Goal: Information Seeking & Learning: Learn about a topic

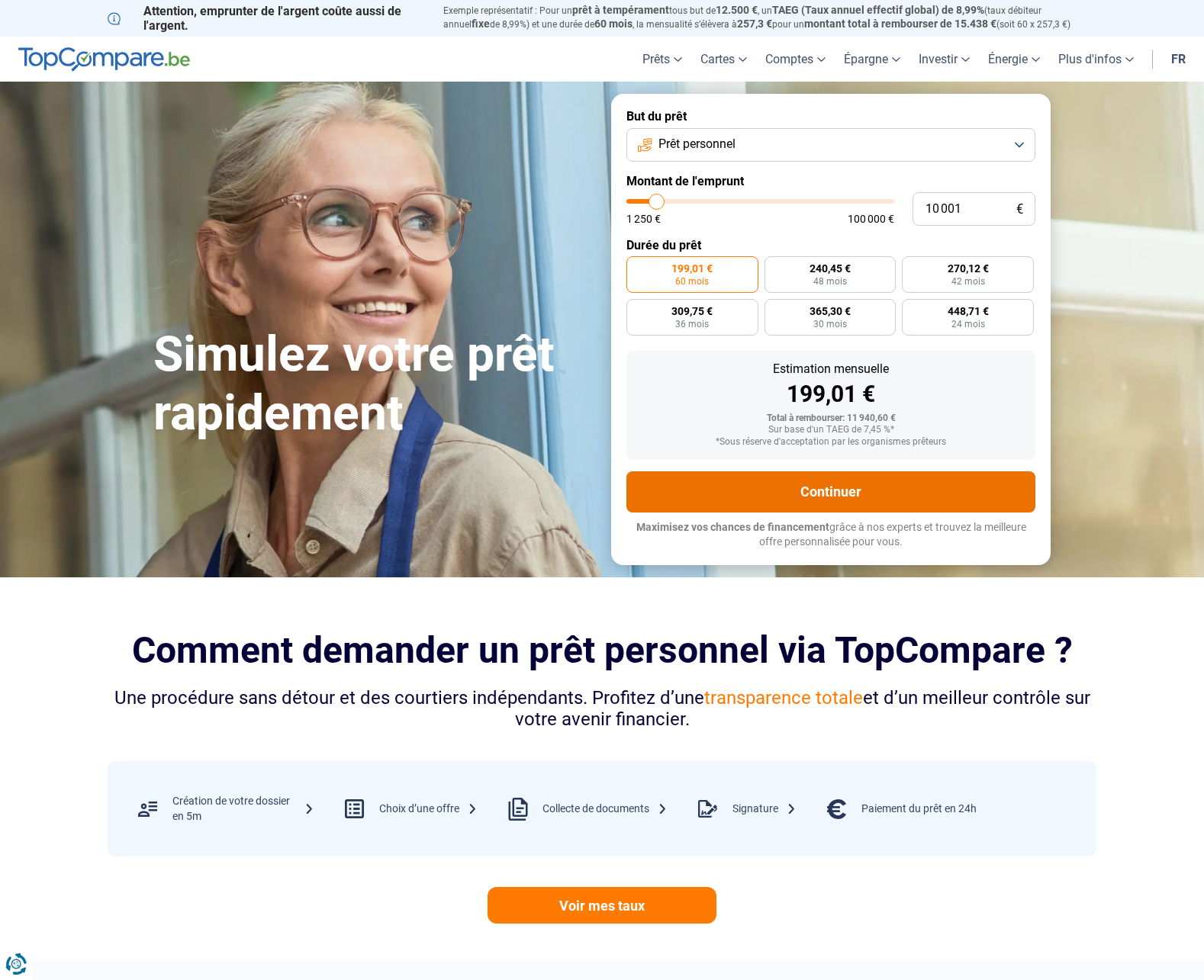
click at [951, 481] on button "Continuer" at bounding box center [830, 492] width 409 height 41
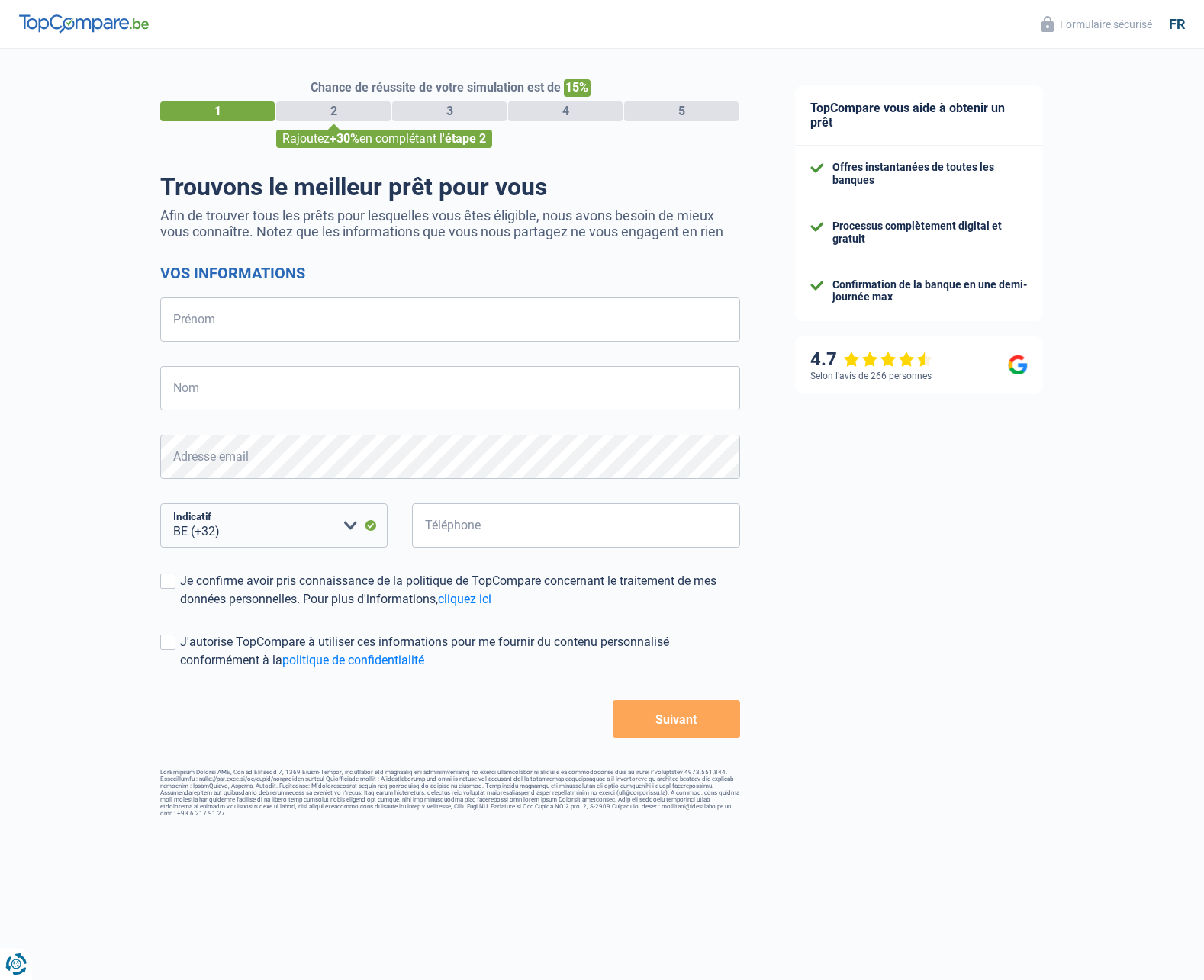
select select "32"
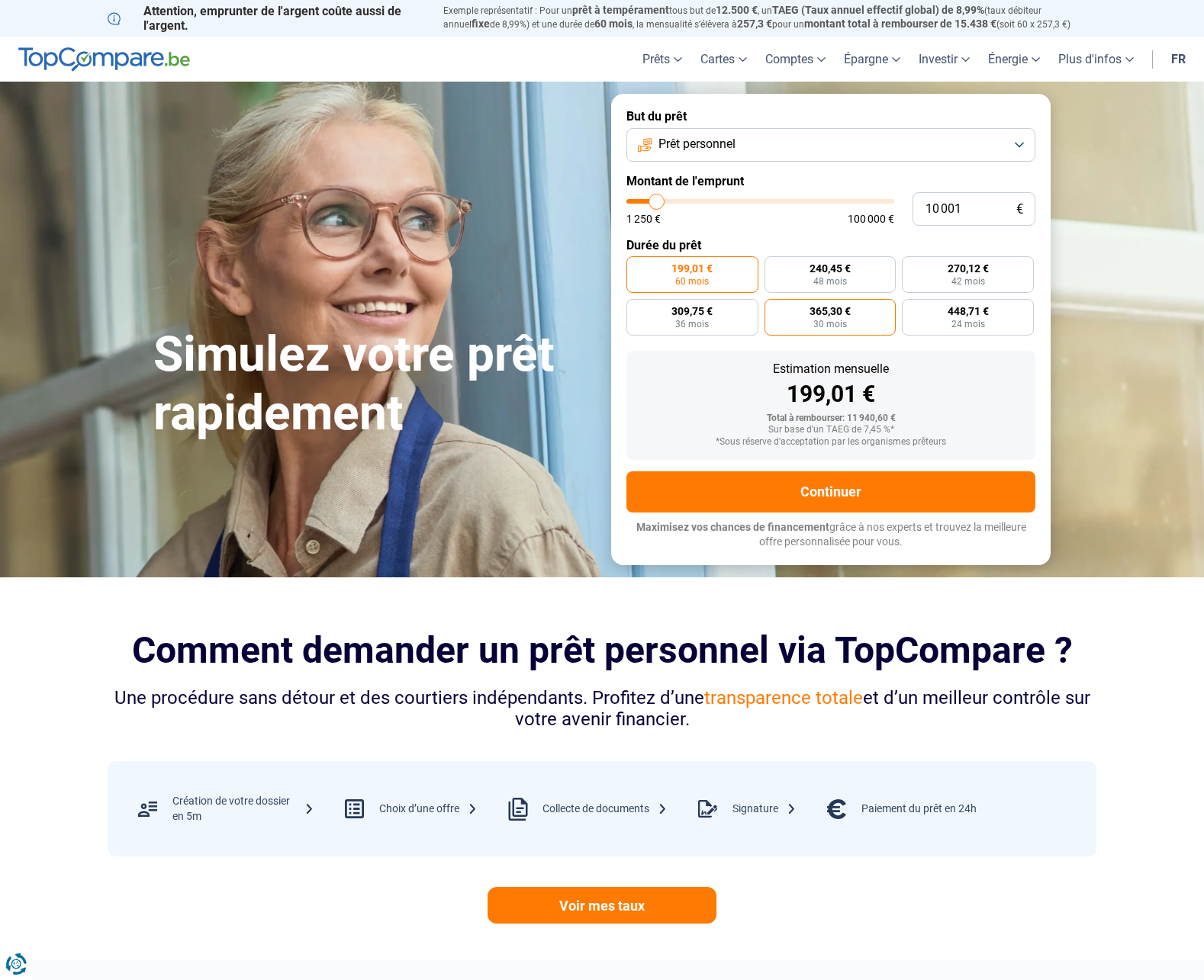
click at [835, 313] on span "365,30 €" at bounding box center [830, 311] width 41 height 10
click at [774, 309] on input "365,30 € 30 mois" at bounding box center [770, 304] width 10 height 10
radio input "true"
click at [965, 208] on input "10 001" at bounding box center [973, 208] width 123 height 34
type input "1 000"
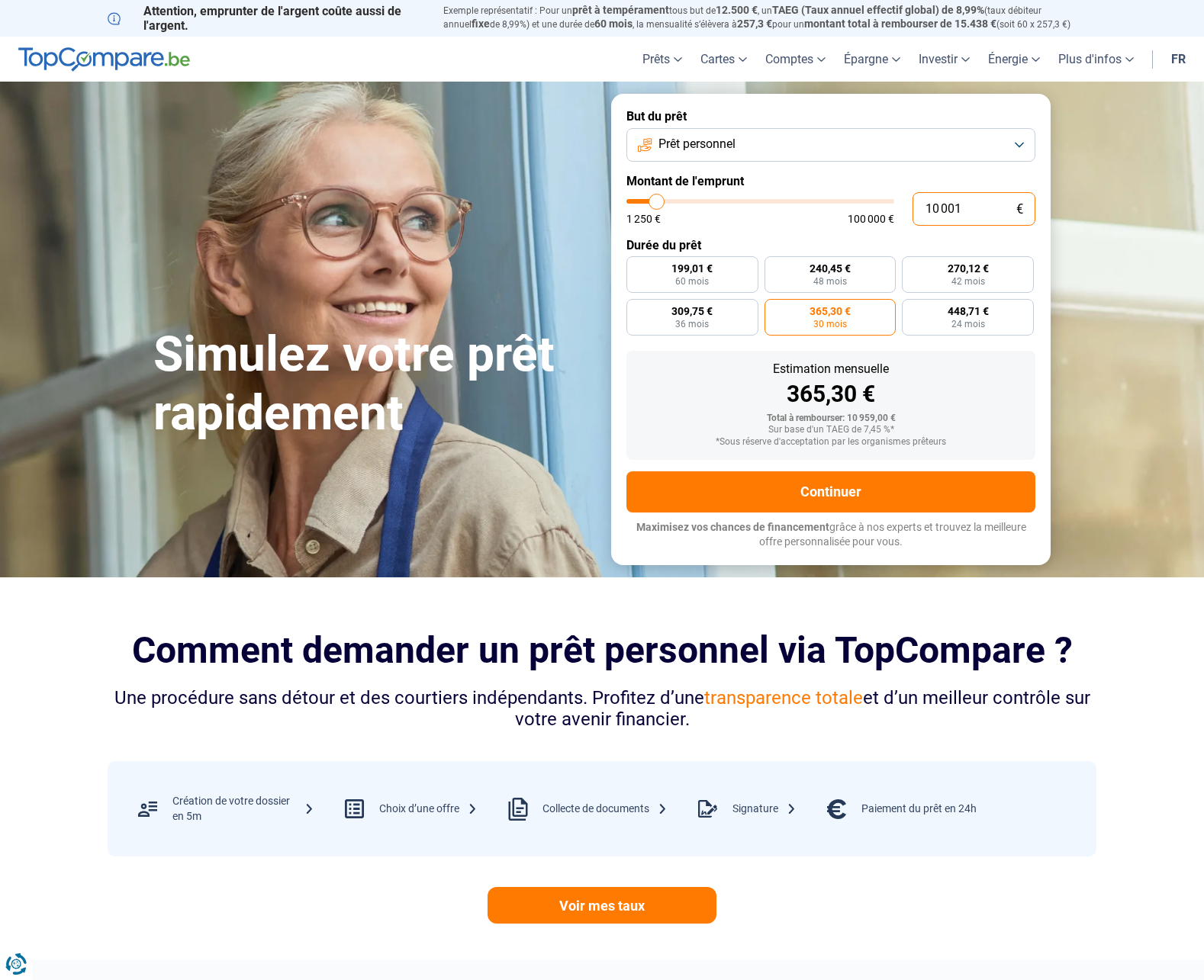
type input "1250"
type input "100"
type input "1250"
type input "10"
type input "1250"
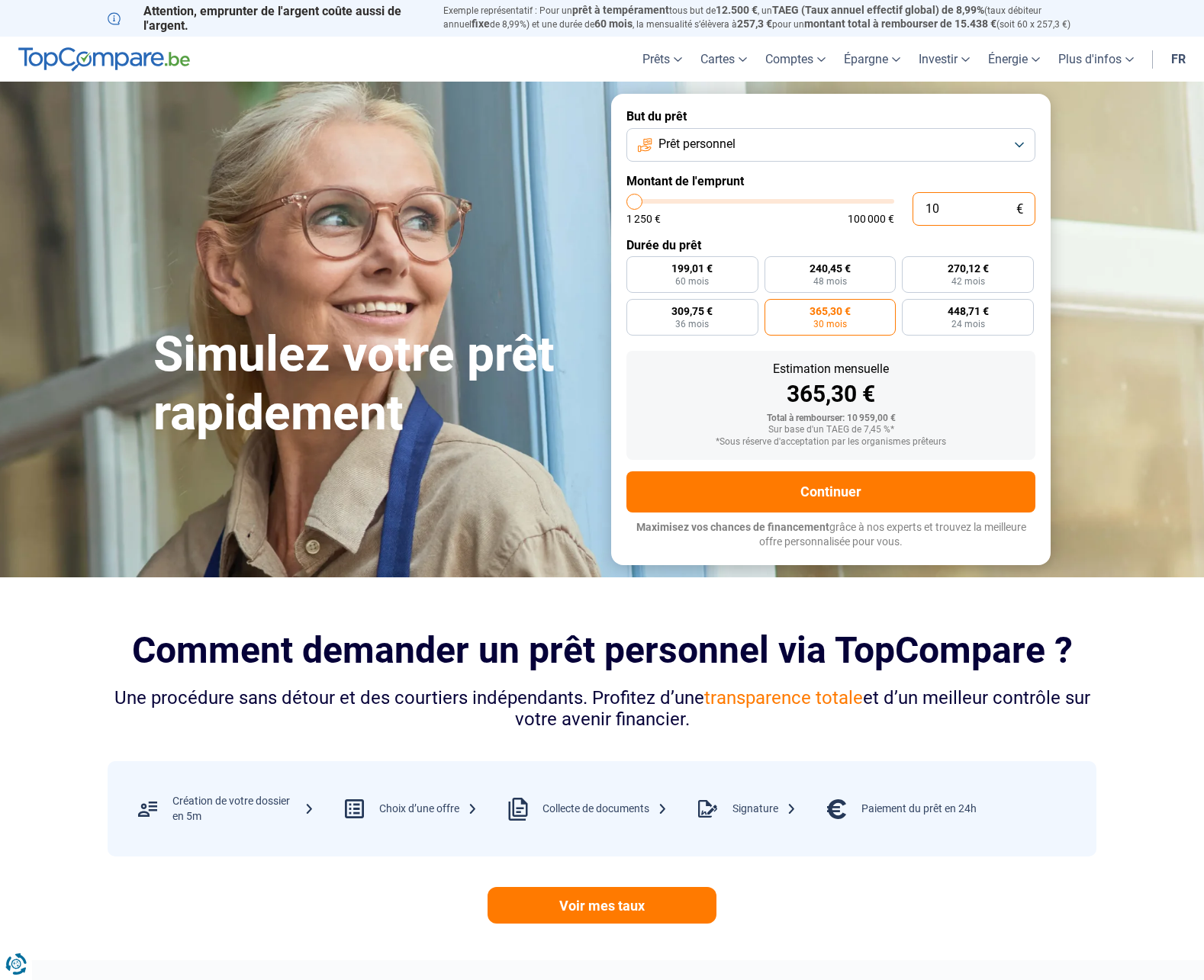
type input "1"
type input "1250"
type input "15"
type input "1250"
type input "150"
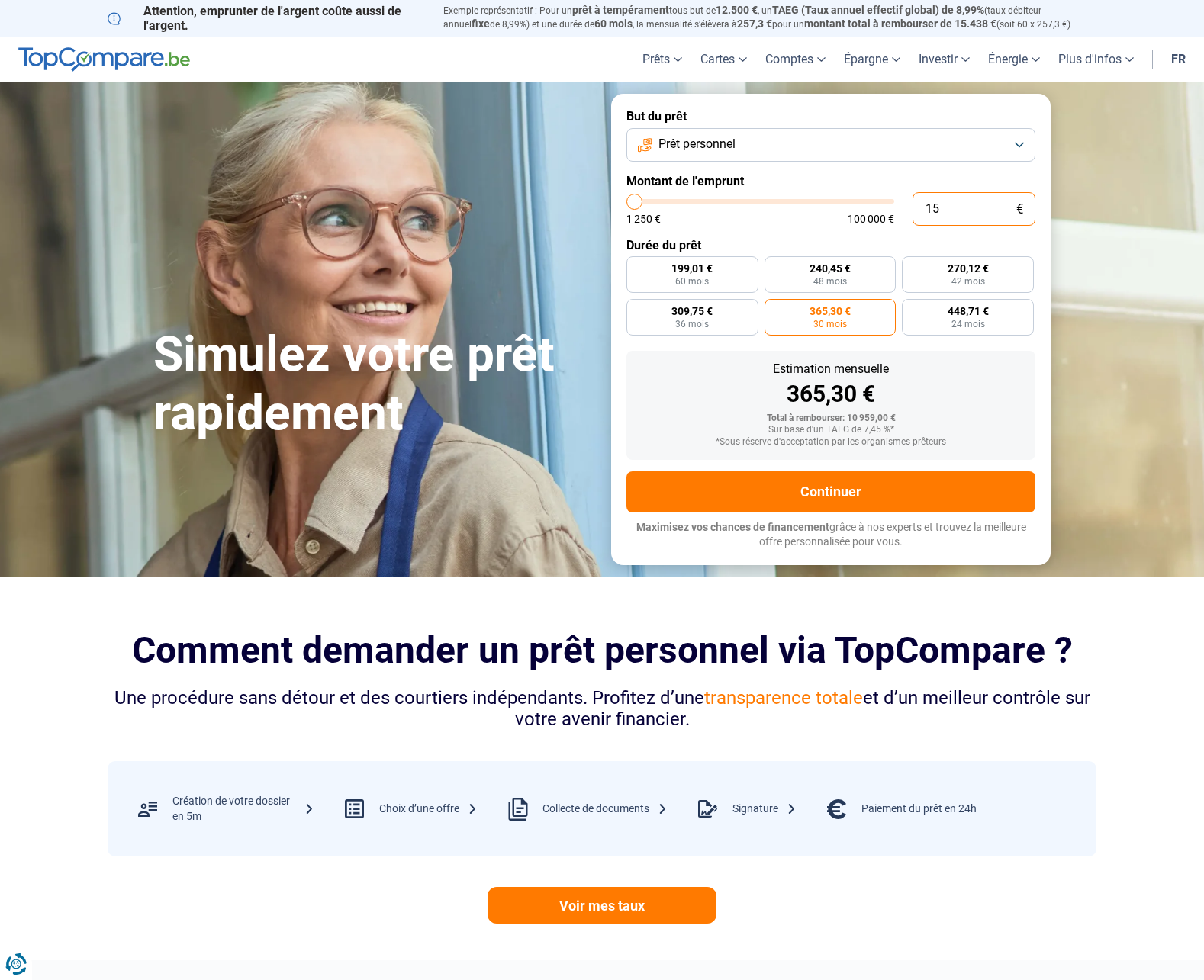
type input "1250"
type input "1 500"
type input "1500"
type input "15 000"
type input "15000"
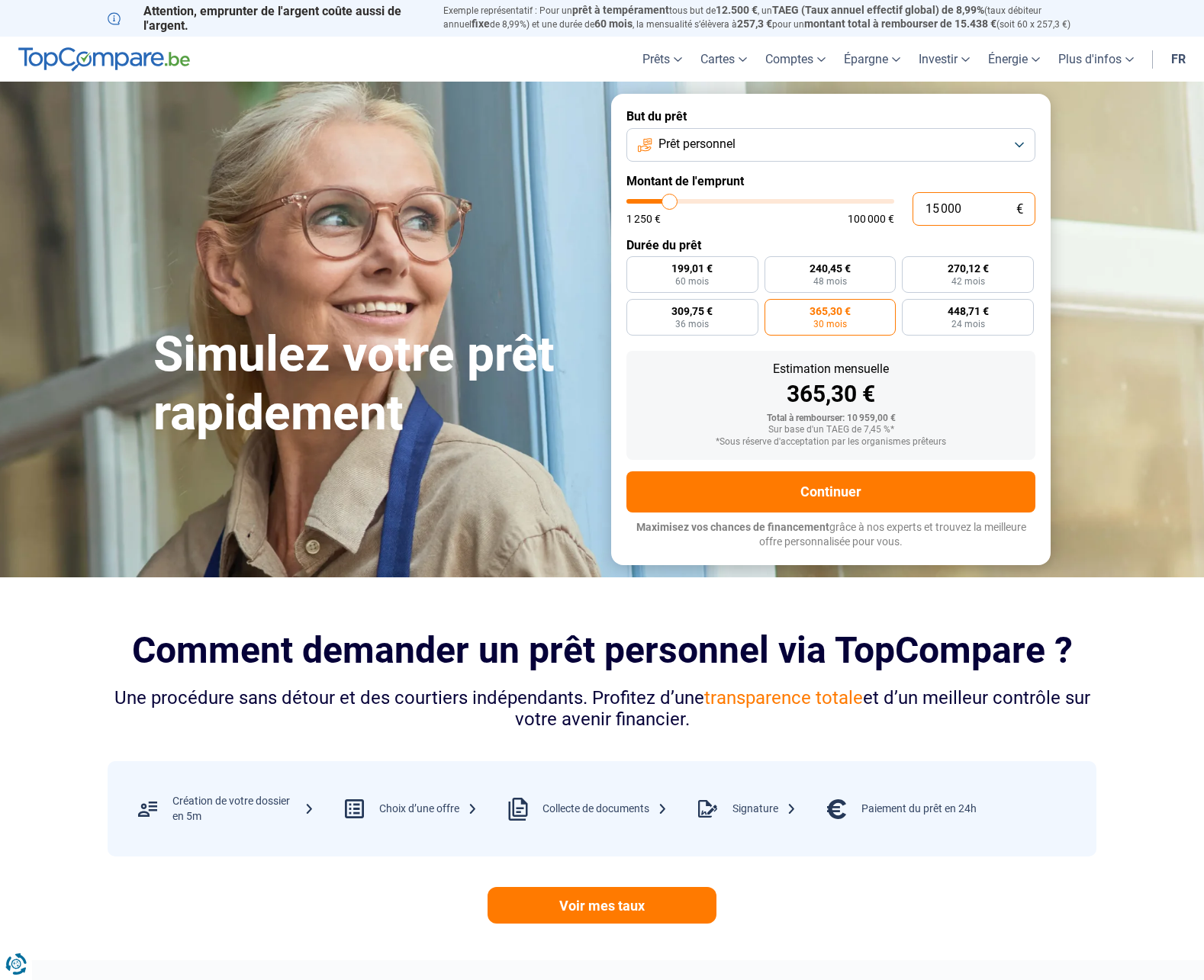
radio input "true"
type input "15 000"
click at [927, 277] on label "405,14 € 42 mois" at bounding box center [967, 275] width 132 height 37
click at [912, 266] on input "405,14 € 42 mois" at bounding box center [907, 262] width 10 height 10
radio input "true"
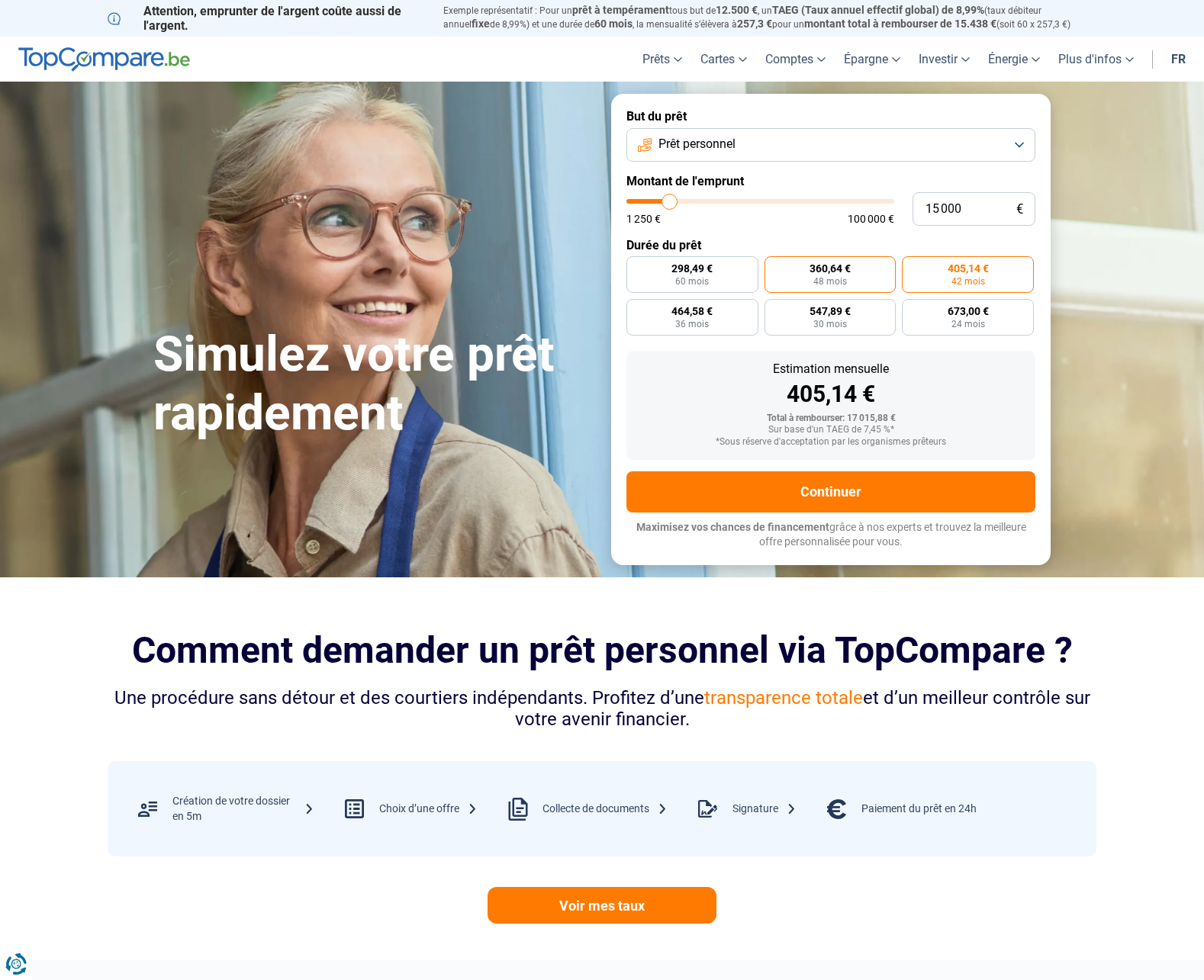
click at [838, 279] on span "48 mois" at bounding box center [829, 282] width 34 height 9
click at [774, 266] on input "360,64 € 48 mois" at bounding box center [770, 262] width 10 height 10
radio input "true"
drag, startPoint x: 974, startPoint y: 212, endPoint x: 859, endPoint y: 207, distance: 115.1
click at [912, 207] on input "10 001" at bounding box center [973, 208] width 123 height 34
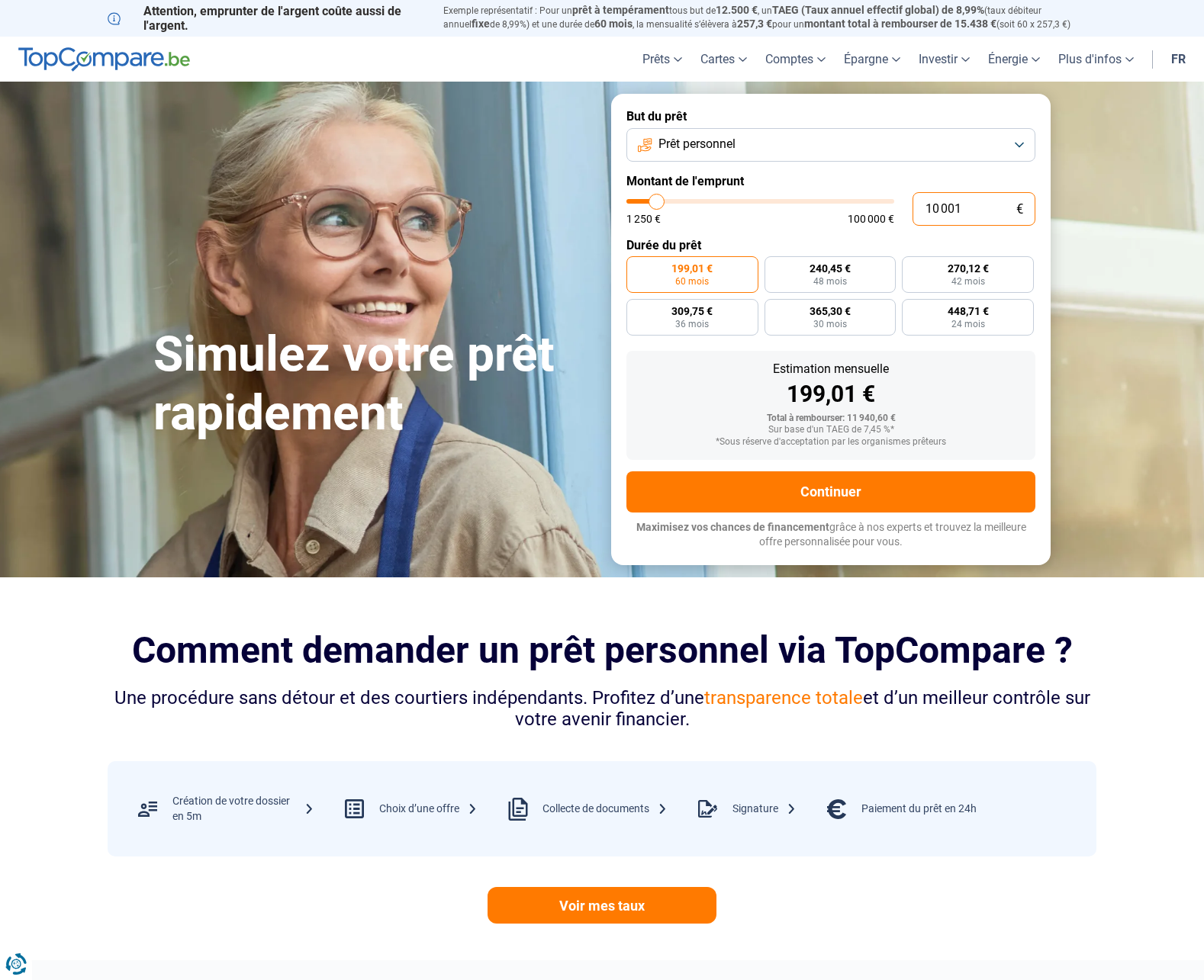
type input "0"
type input "1250"
type input "8"
type input "1250"
type input "80"
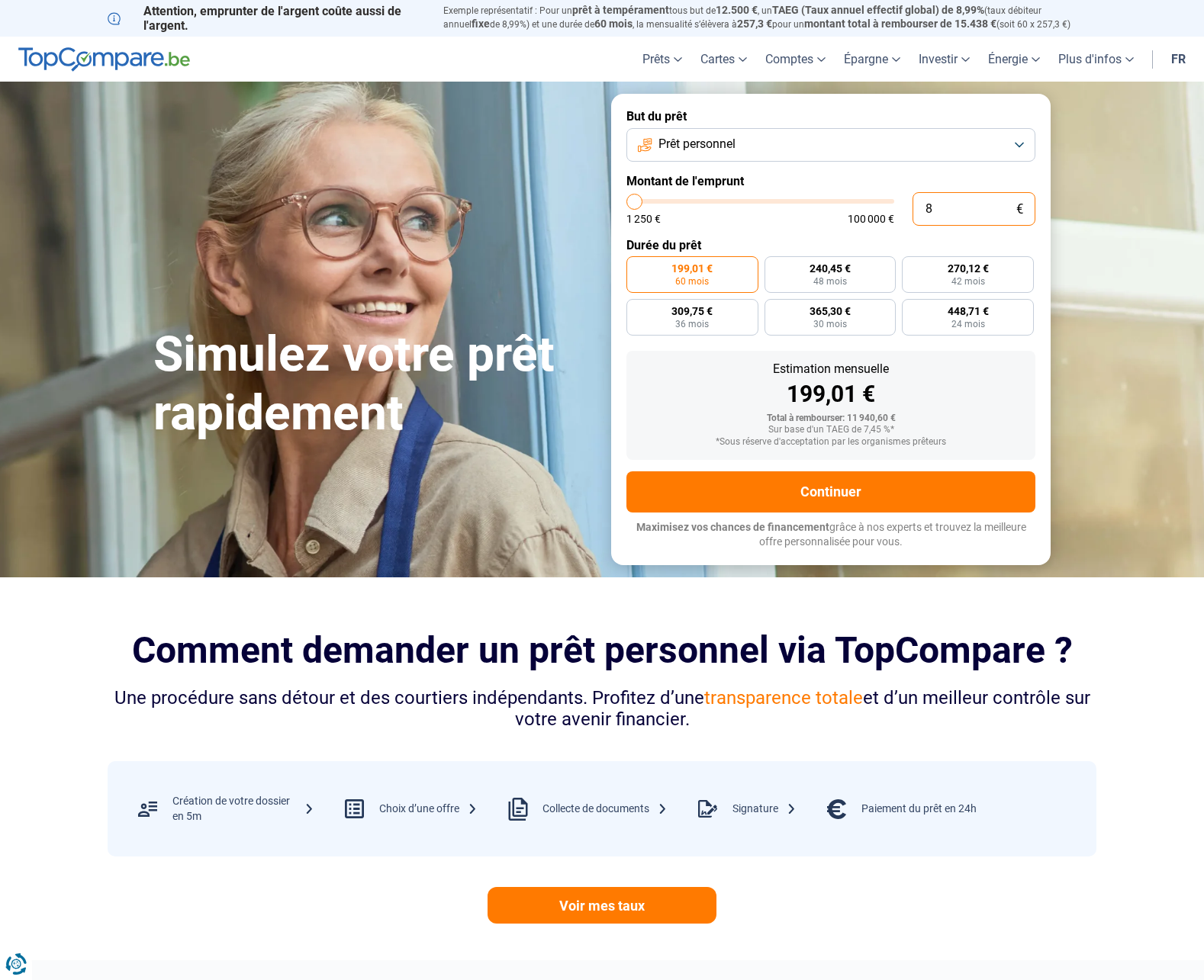
type input "1250"
type input "800"
type input "1250"
type input "8 000"
type input "8000"
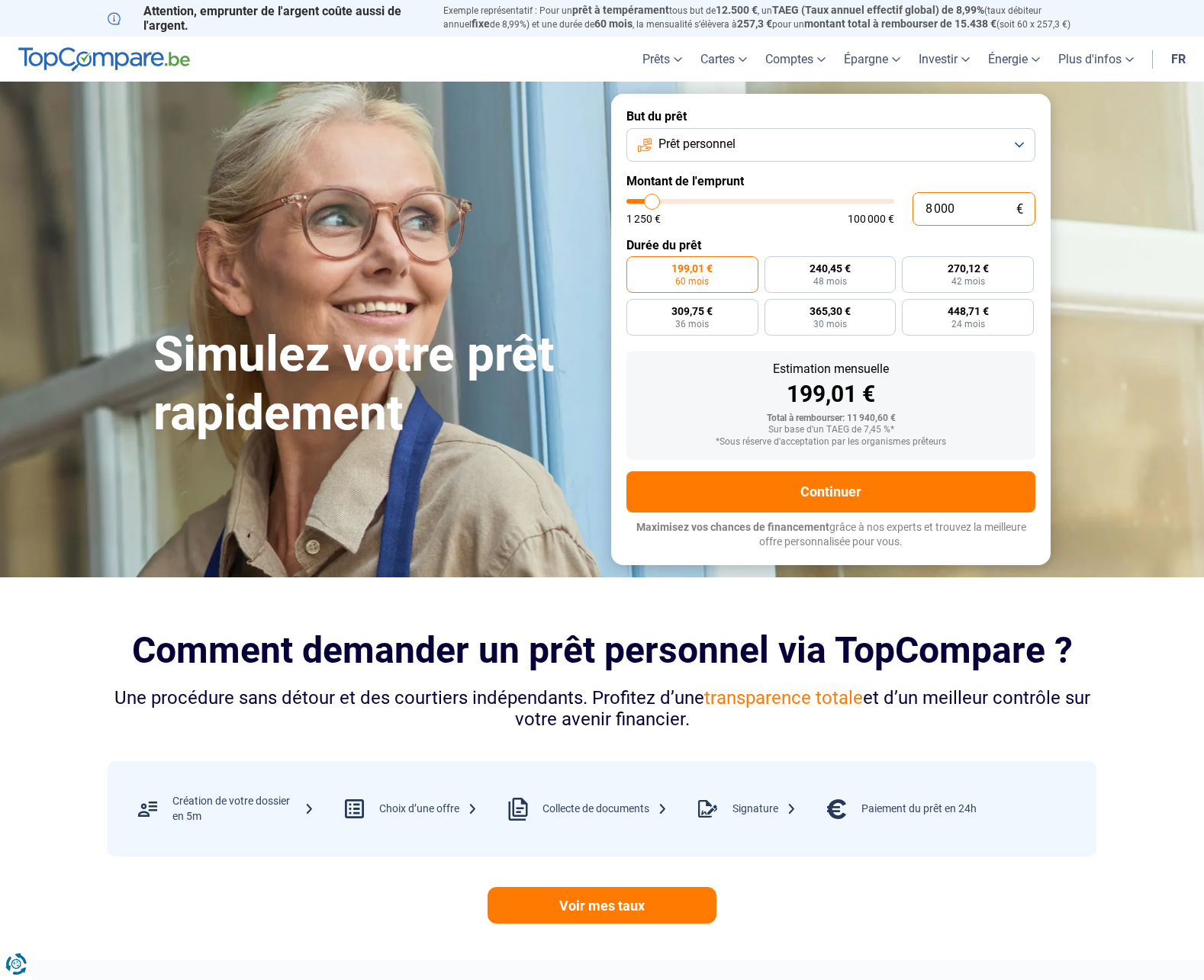
radio input "true"
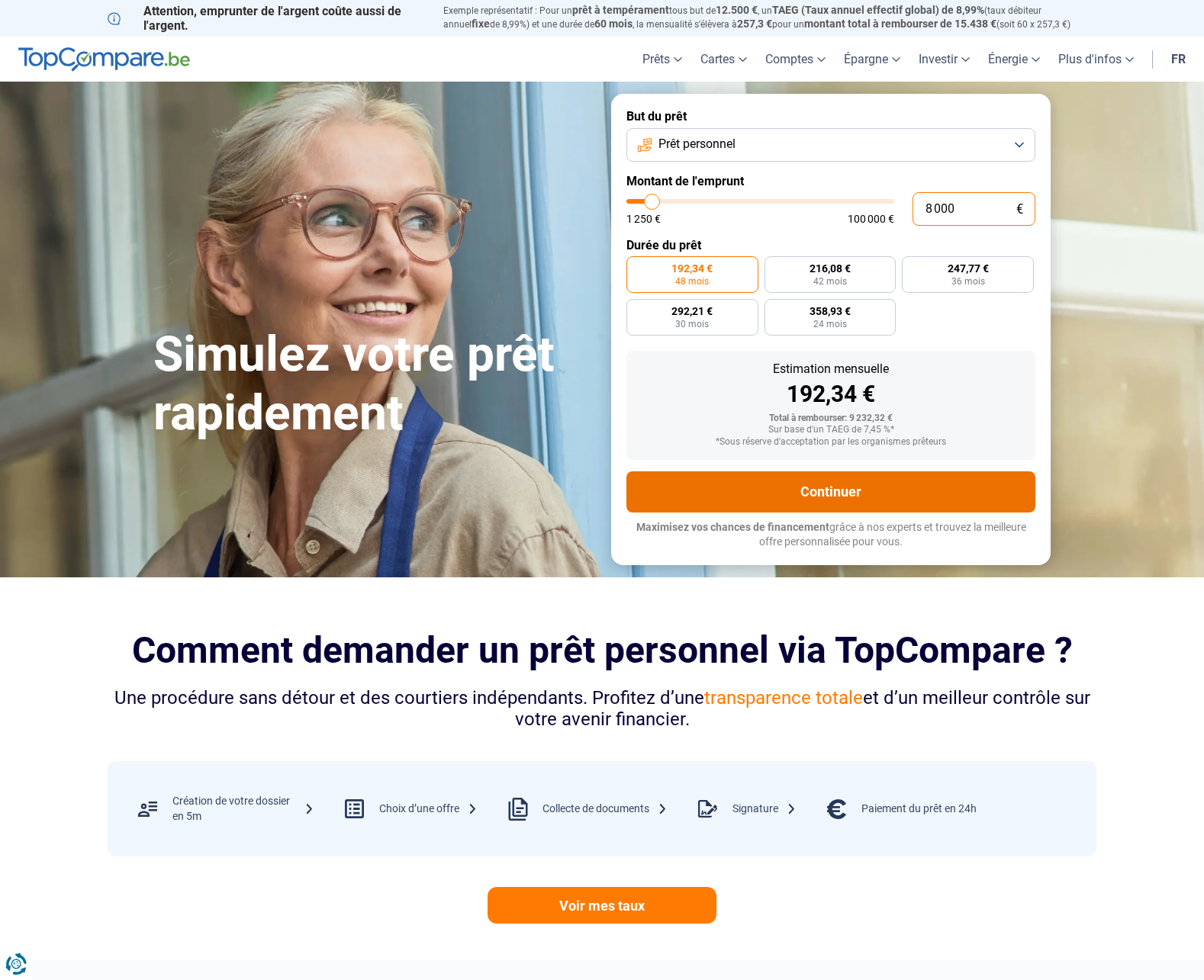
type input "8 000"
click at [953, 498] on button "Continuer" at bounding box center [830, 492] width 409 height 41
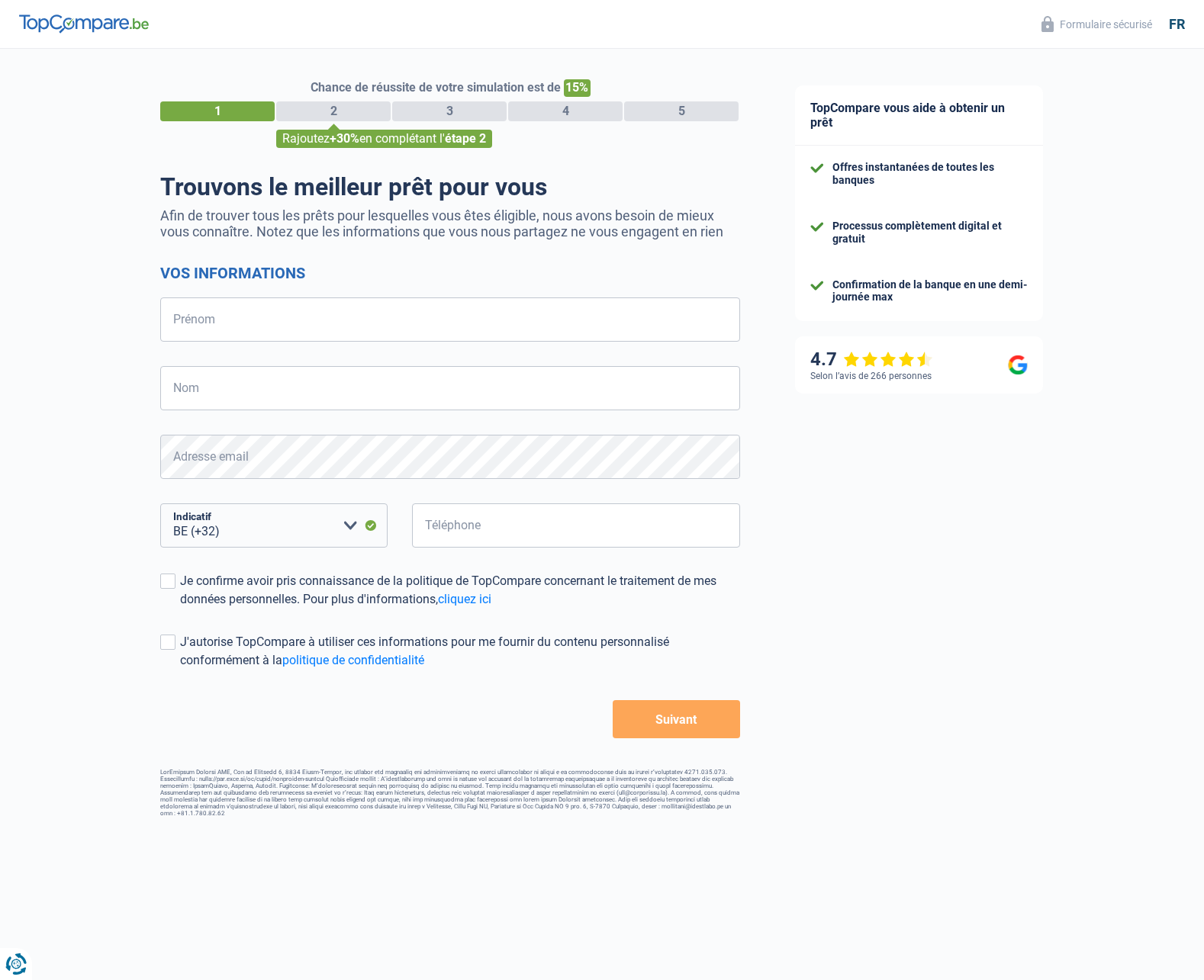
select select "32"
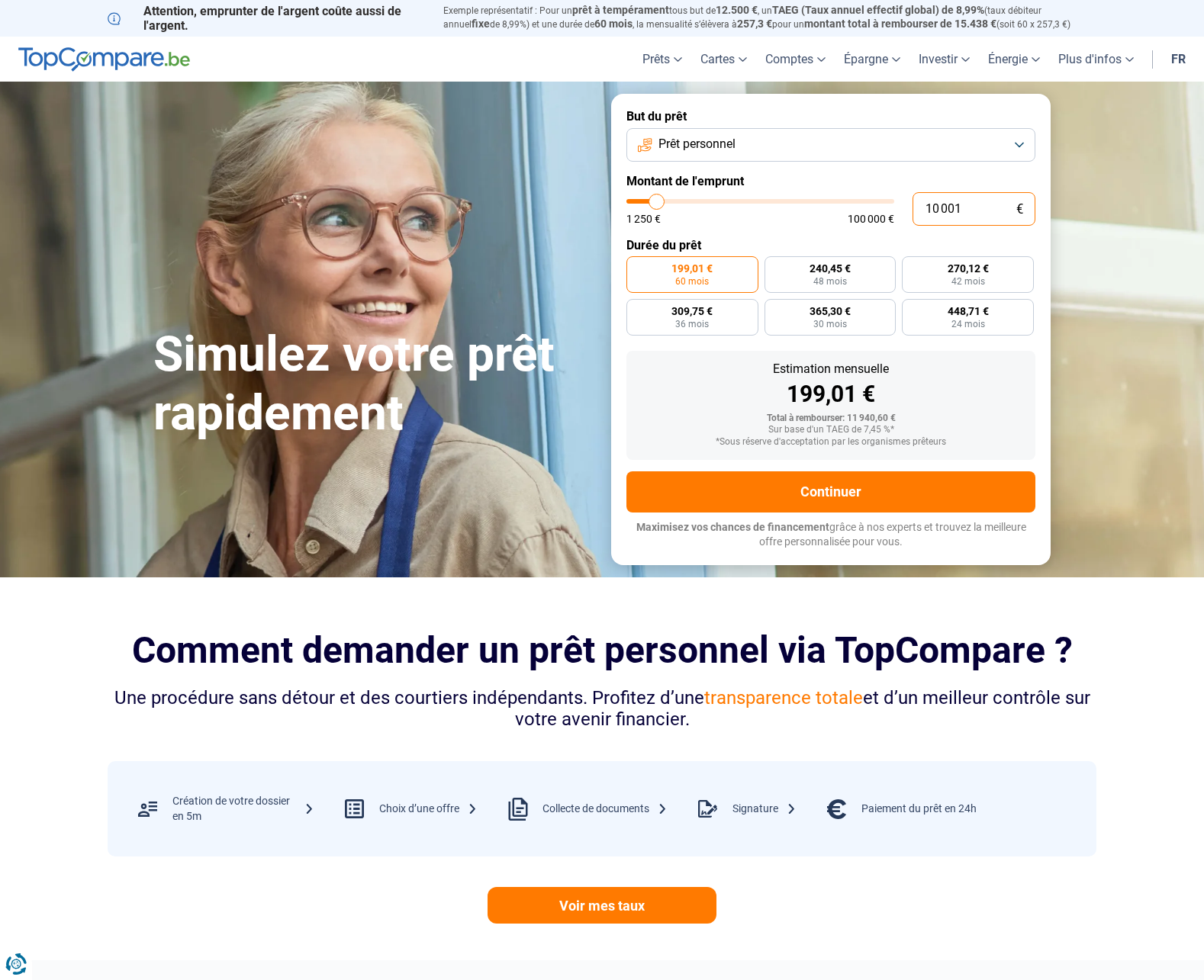
drag, startPoint x: 975, startPoint y: 204, endPoint x: 874, endPoint y: 205, distance: 101.0
click at [912, 205] on input "10 001" at bounding box center [973, 208] width 123 height 34
type input "0"
type input "1250"
type input "8"
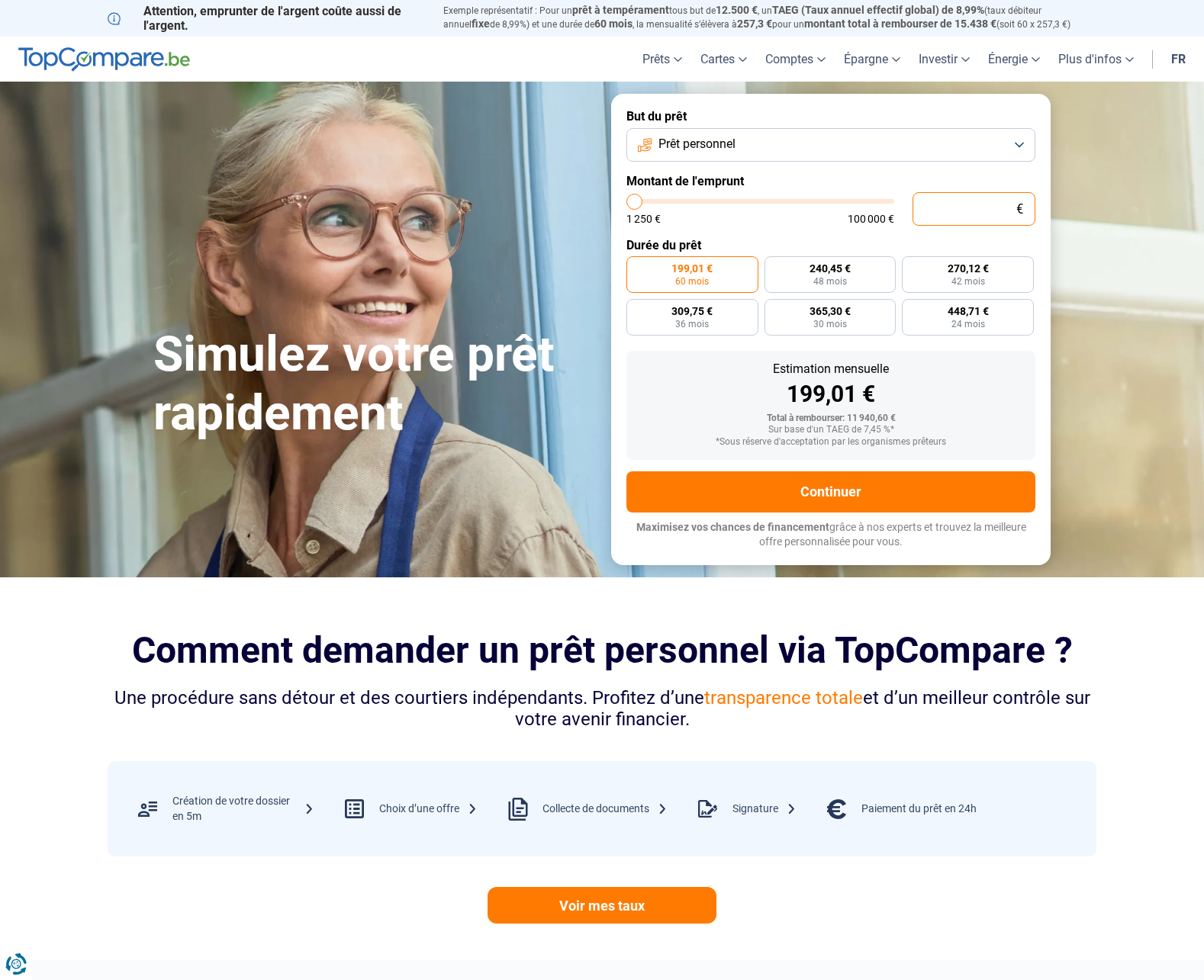
type input "1250"
type input "80"
type input "1250"
type input "800"
type input "1250"
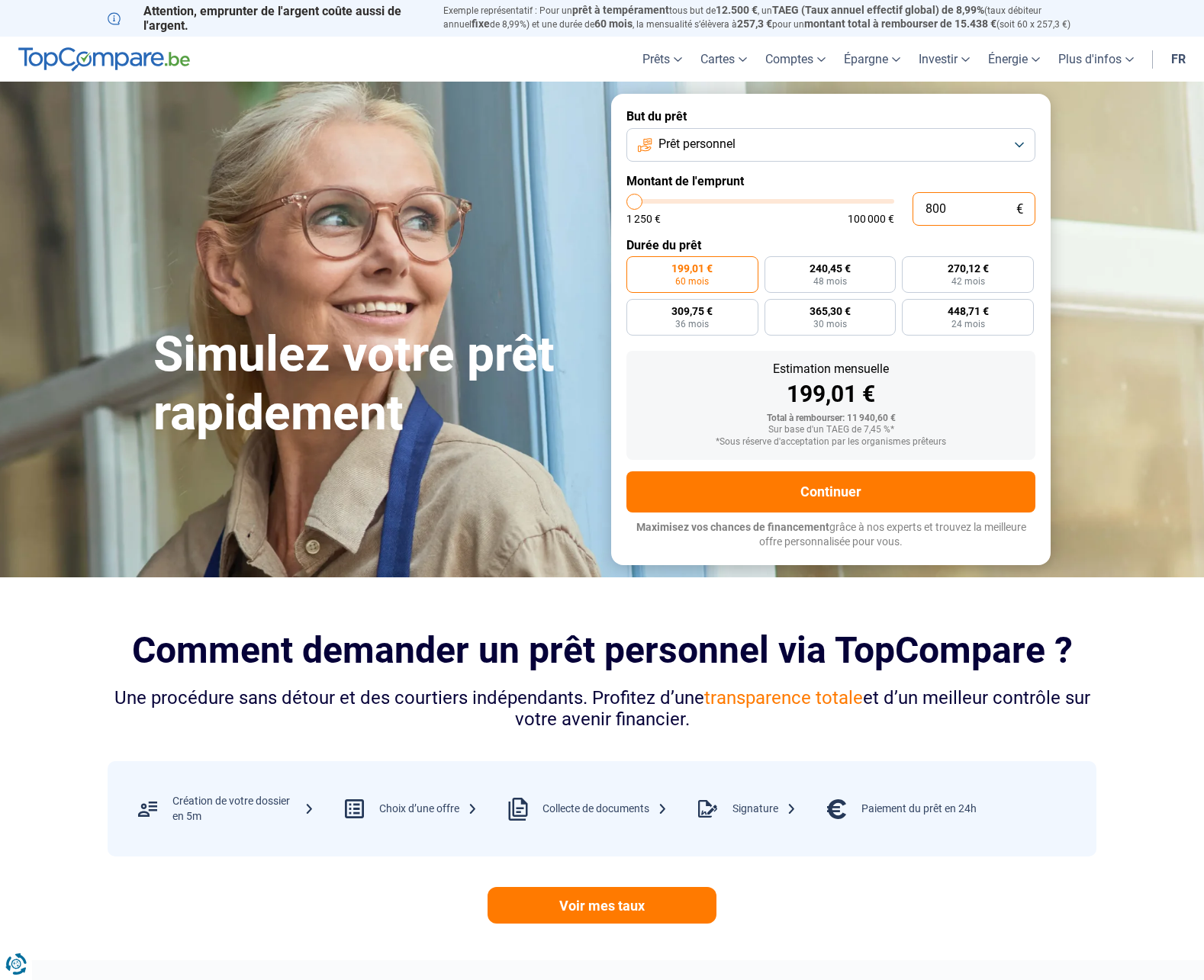
type input "8 000"
type input "8000"
radio input "true"
type input "800"
type input "1250"
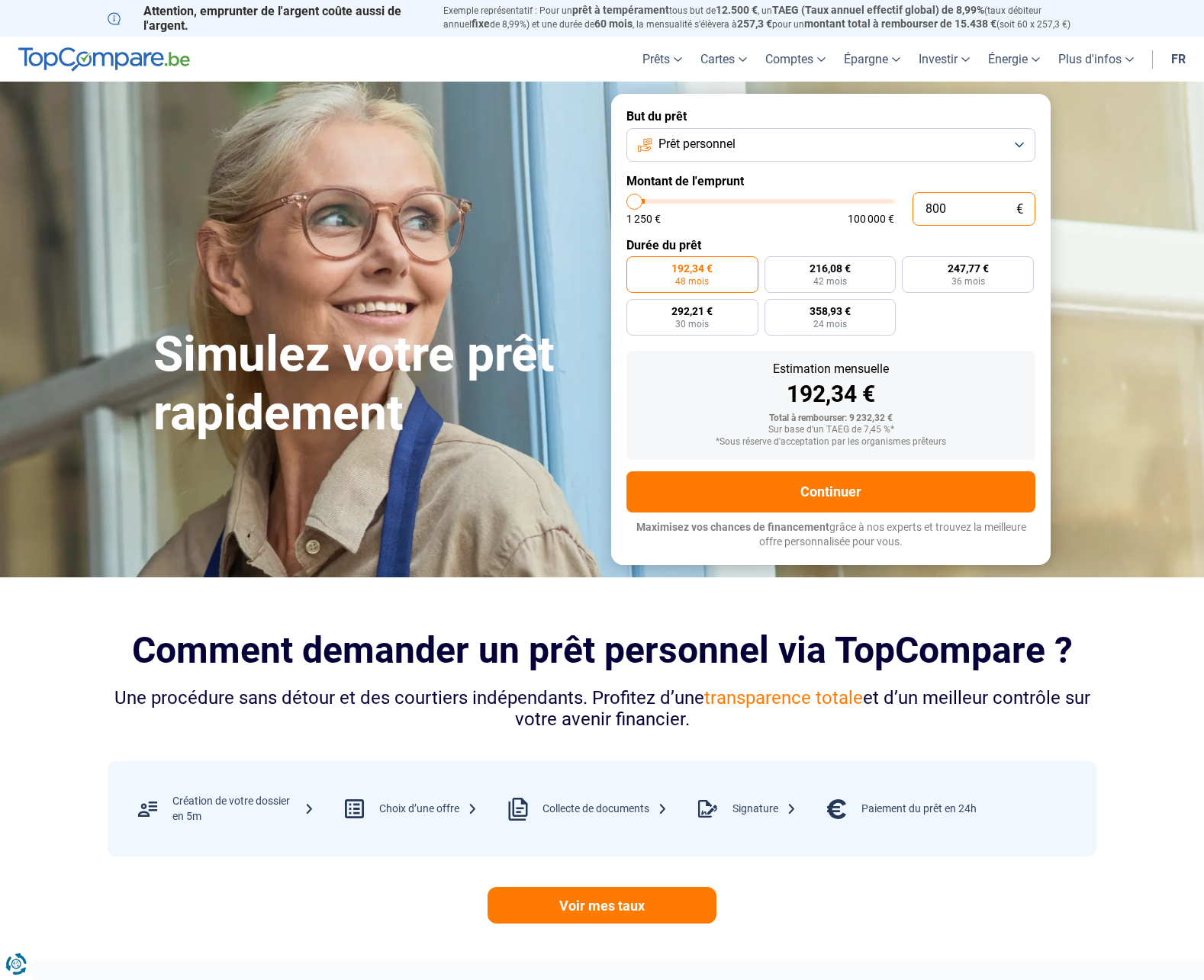
type input "80"
type input "1250"
type input "8"
type input "1250"
type input "0"
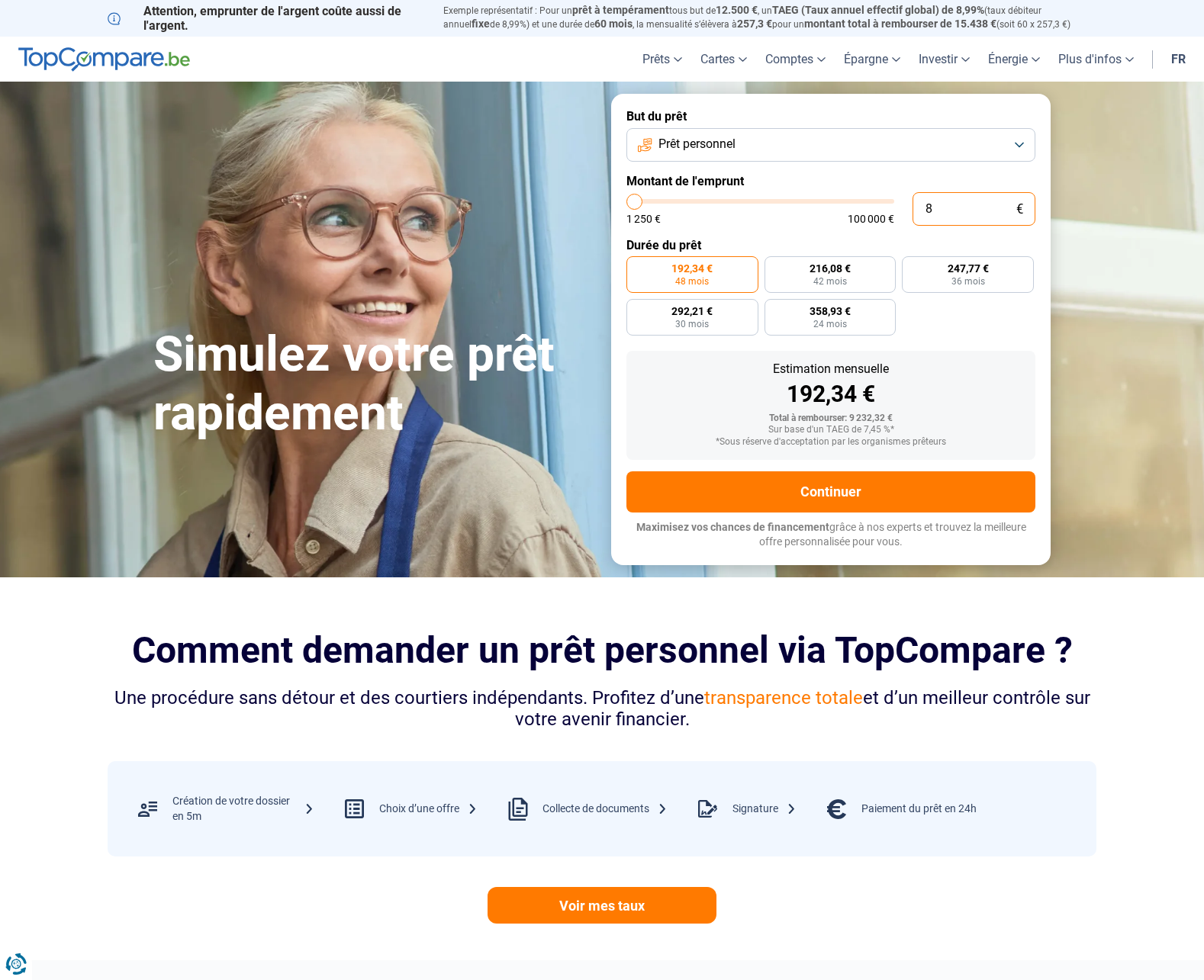
type input "1250"
type input "1"
type input "1250"
type input "10"
type input "1250"
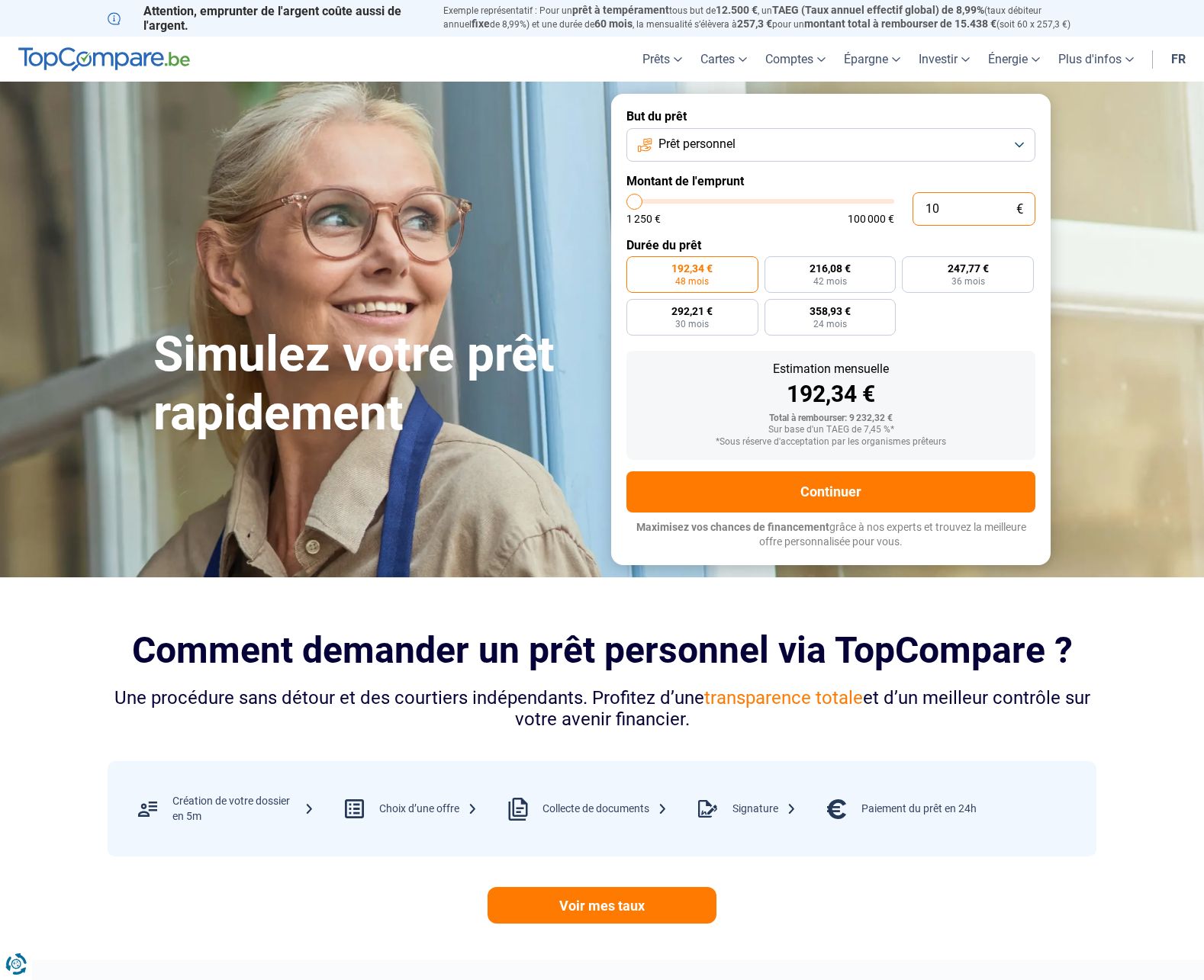
type input "100"
type input "1250"
type input "1 000"
type input "1250"
type input "10 000"
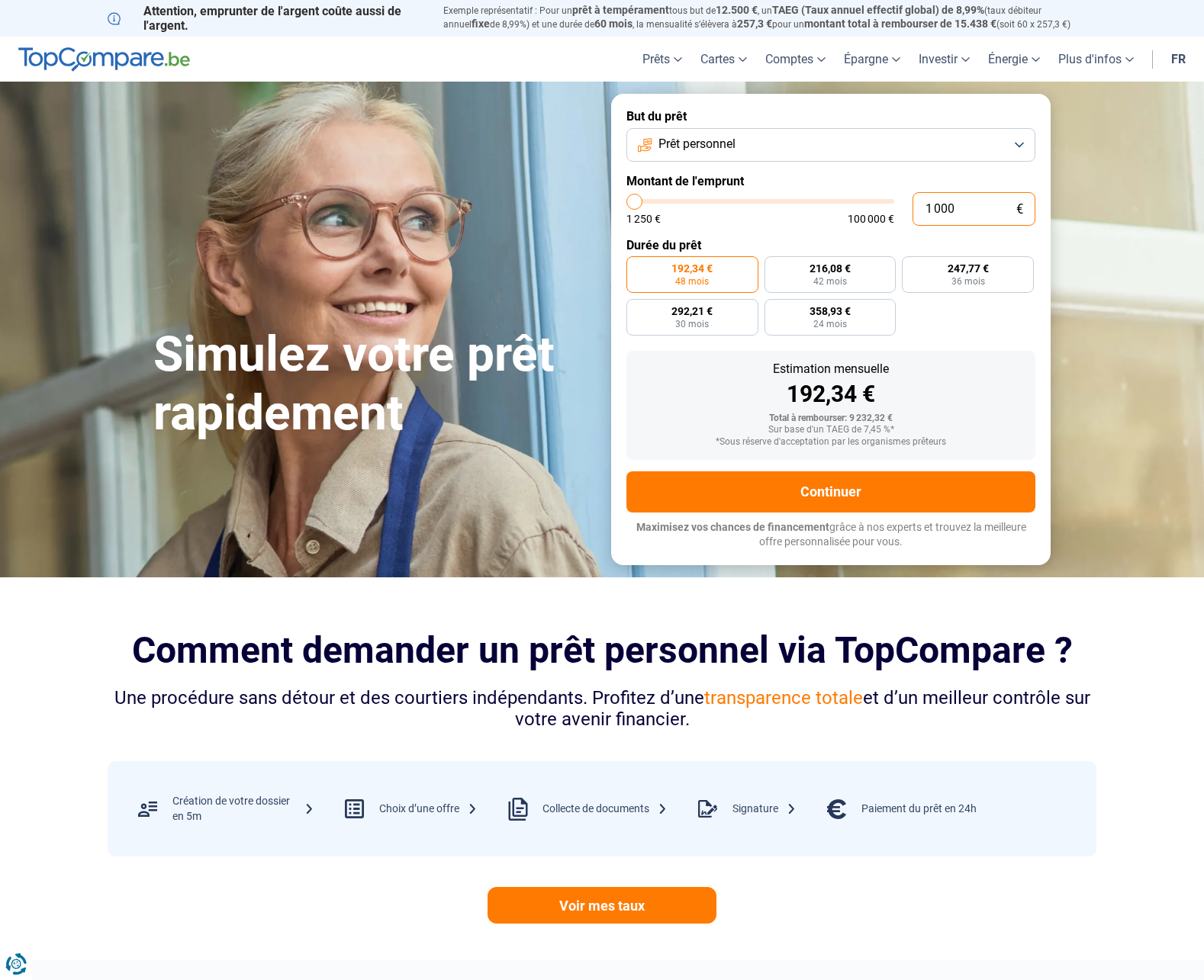
type input "10000"
type input "1 000"
type input "1250"
type input "10 001"
type input "10000"
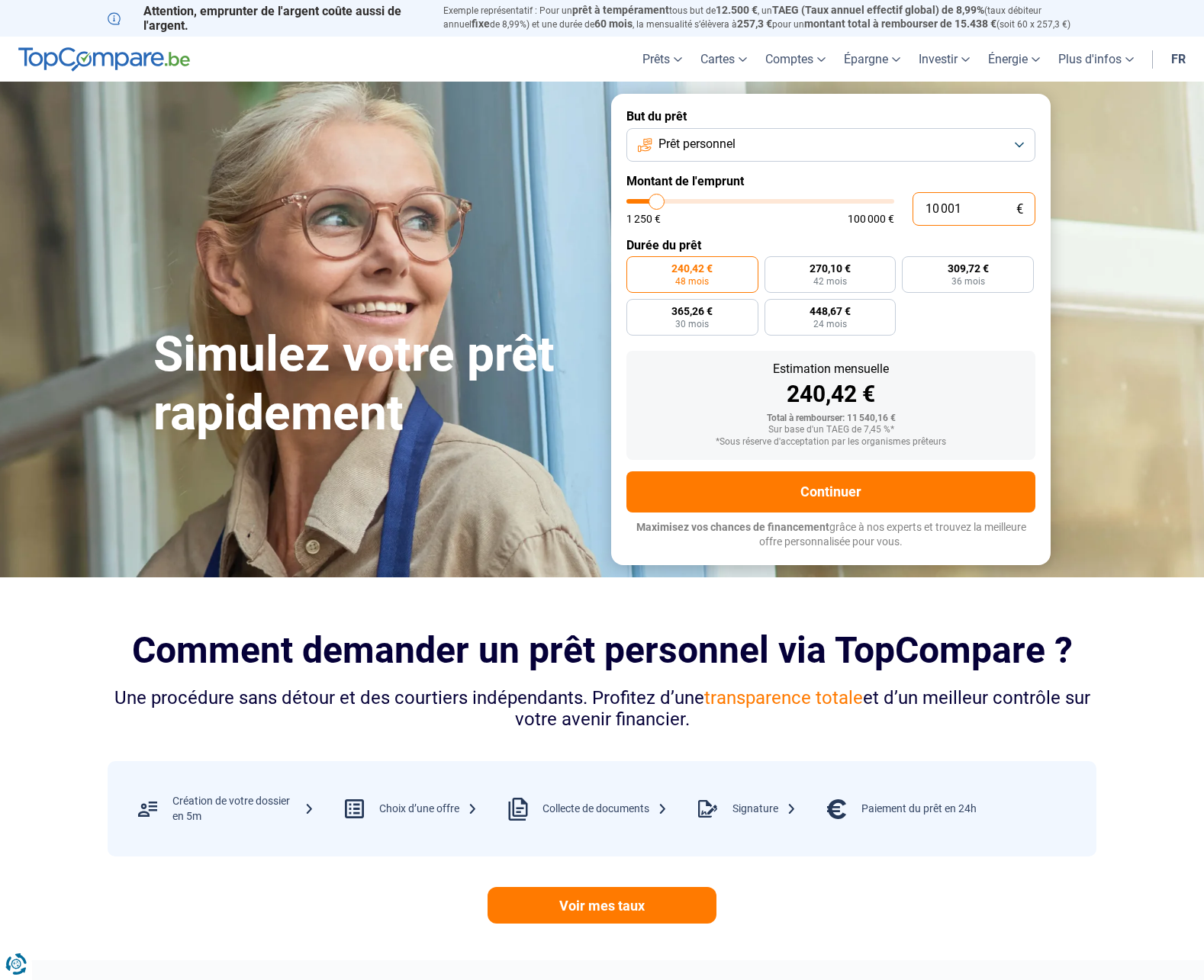
radio input "false"
type input "1 000"
type input "1250"
type input "100"
type input "1250"
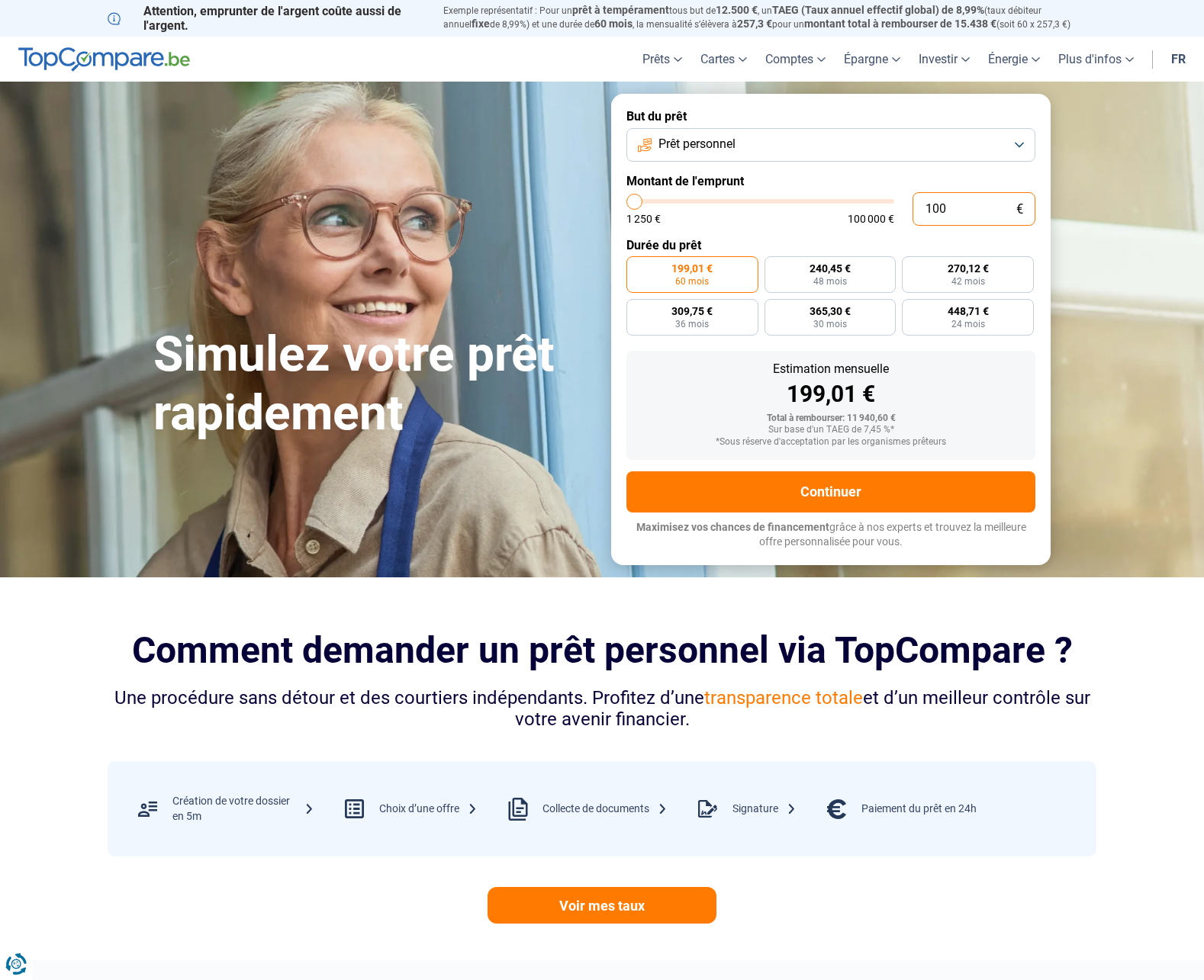
type input "10"
type input "1250"
type input "1"
type input "1250"
type input "0"
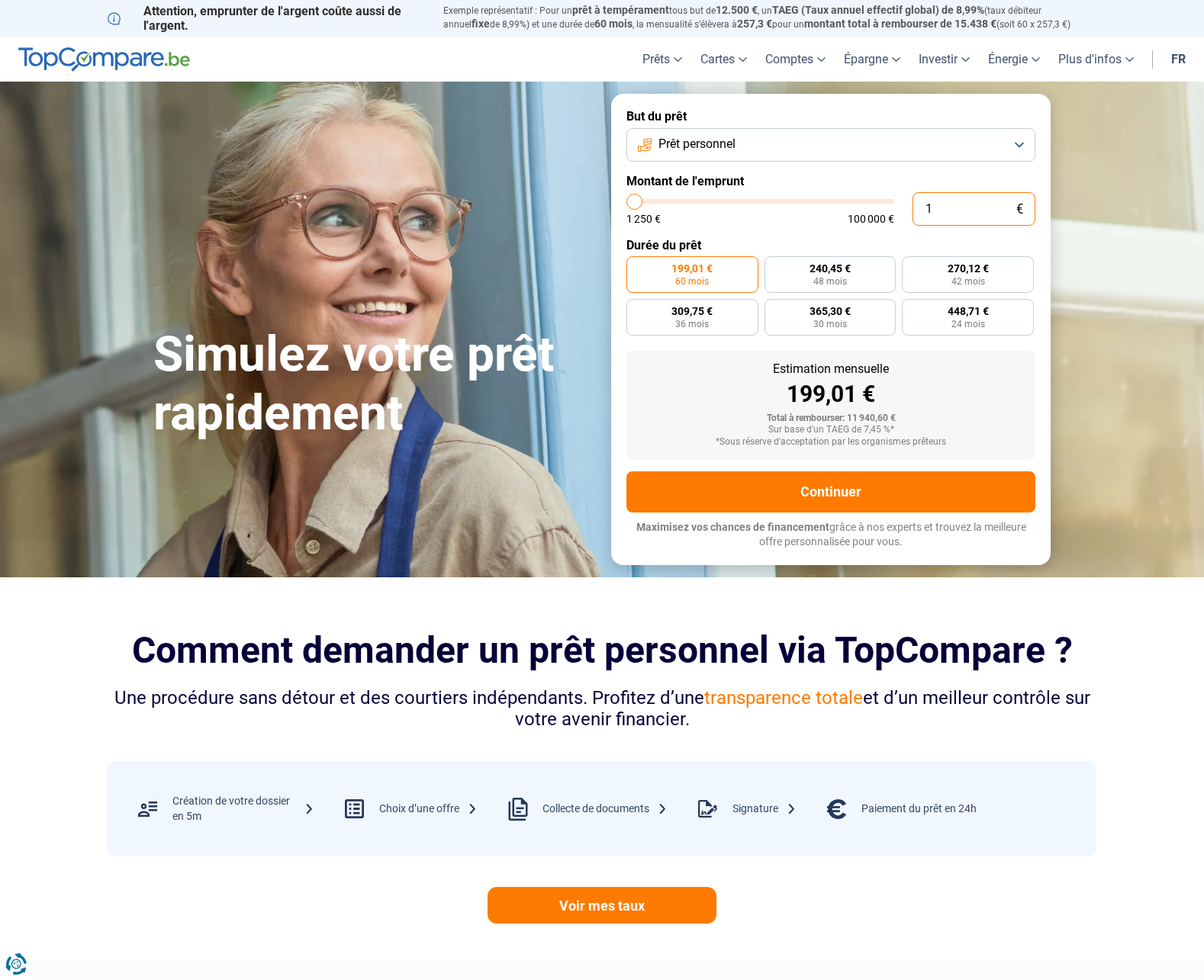
type input "1250"
type input "2"
type input "1250"
type input "23"
type input "1250"
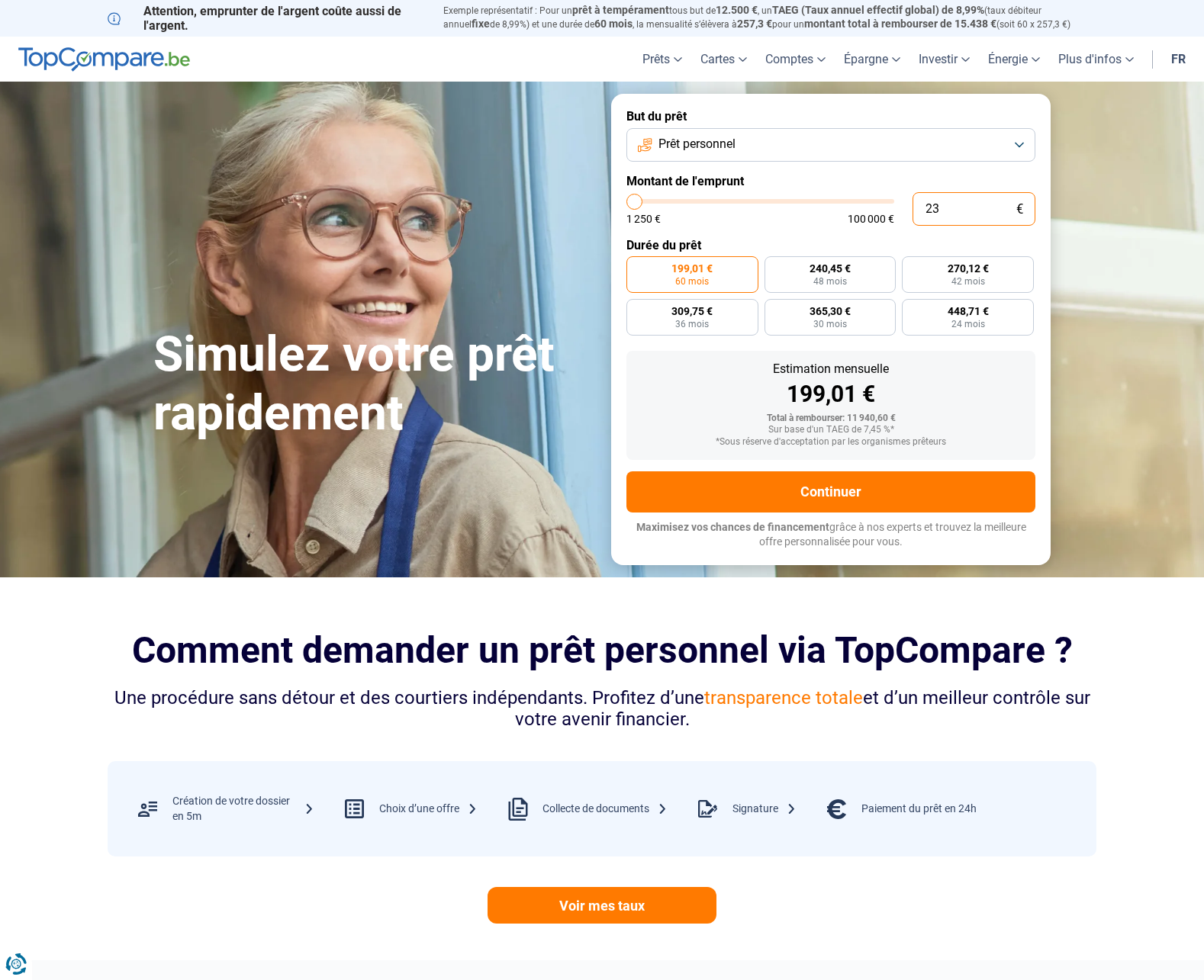
type input "230"
type input "1250"
type input "2 300"
type input "2250"
type input "23 000"
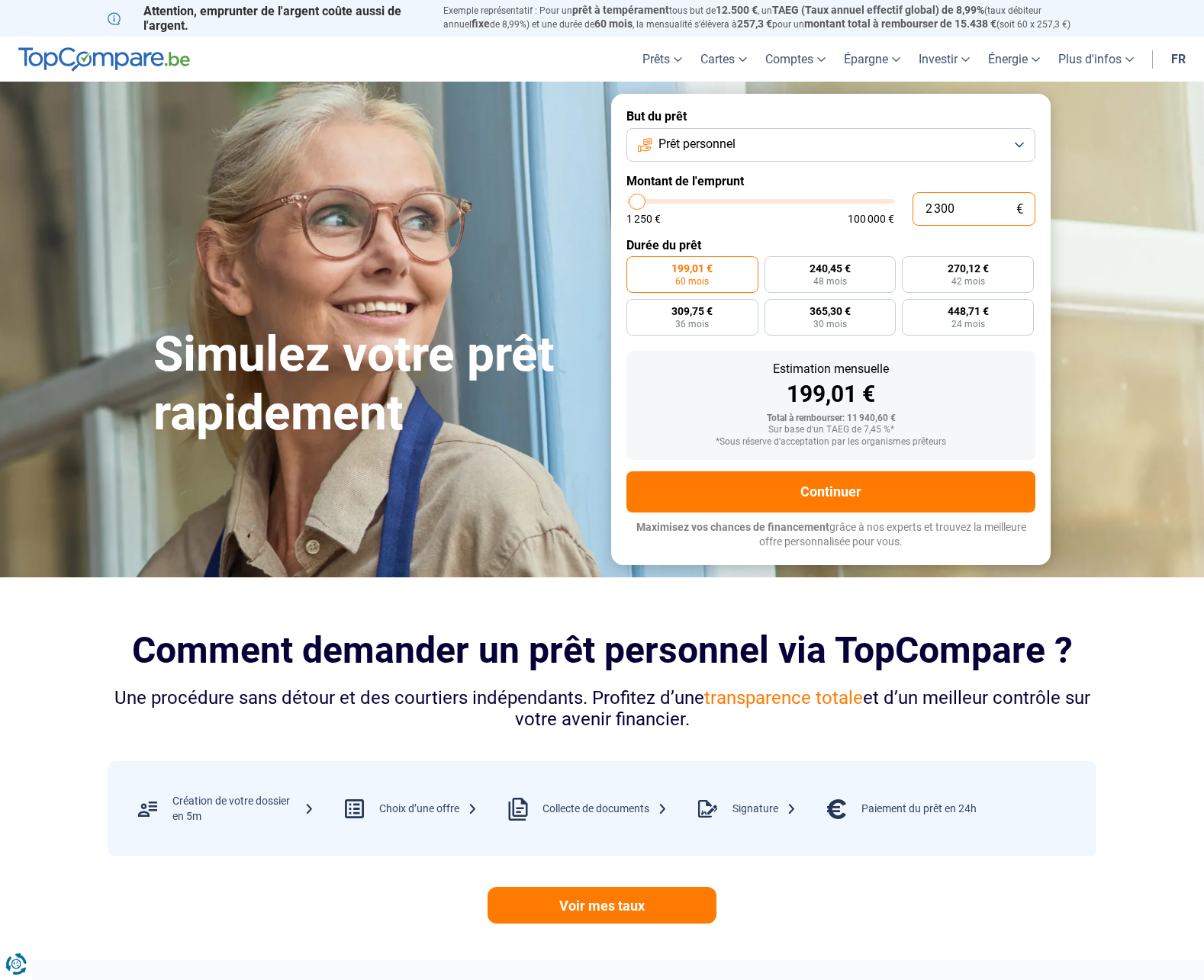
type input "23000"
radio input "false"
type input "2 300"
type input "2250"
type input "230"
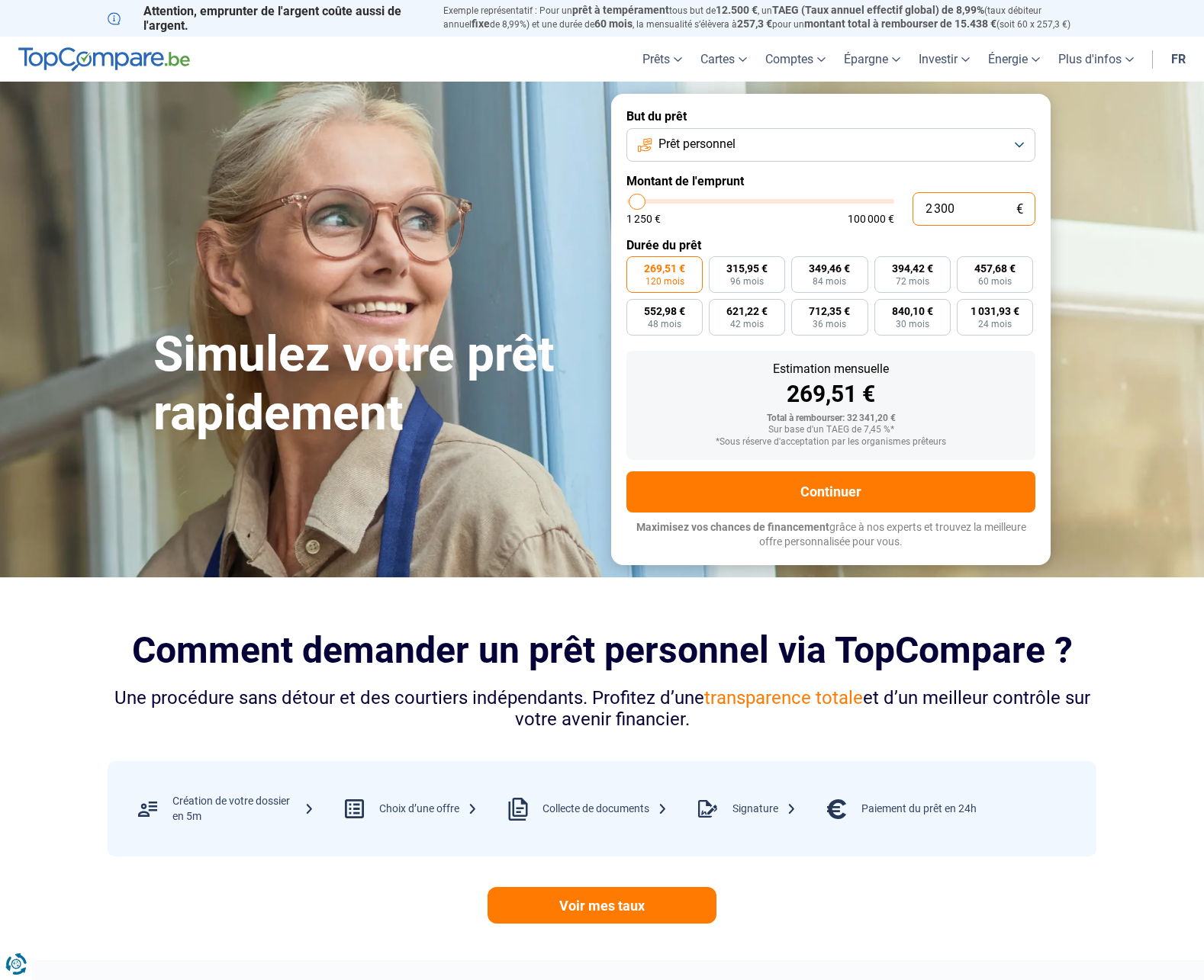
type input "1250"
type input "23"
type input "1250"
type input "2"
type input "1250"
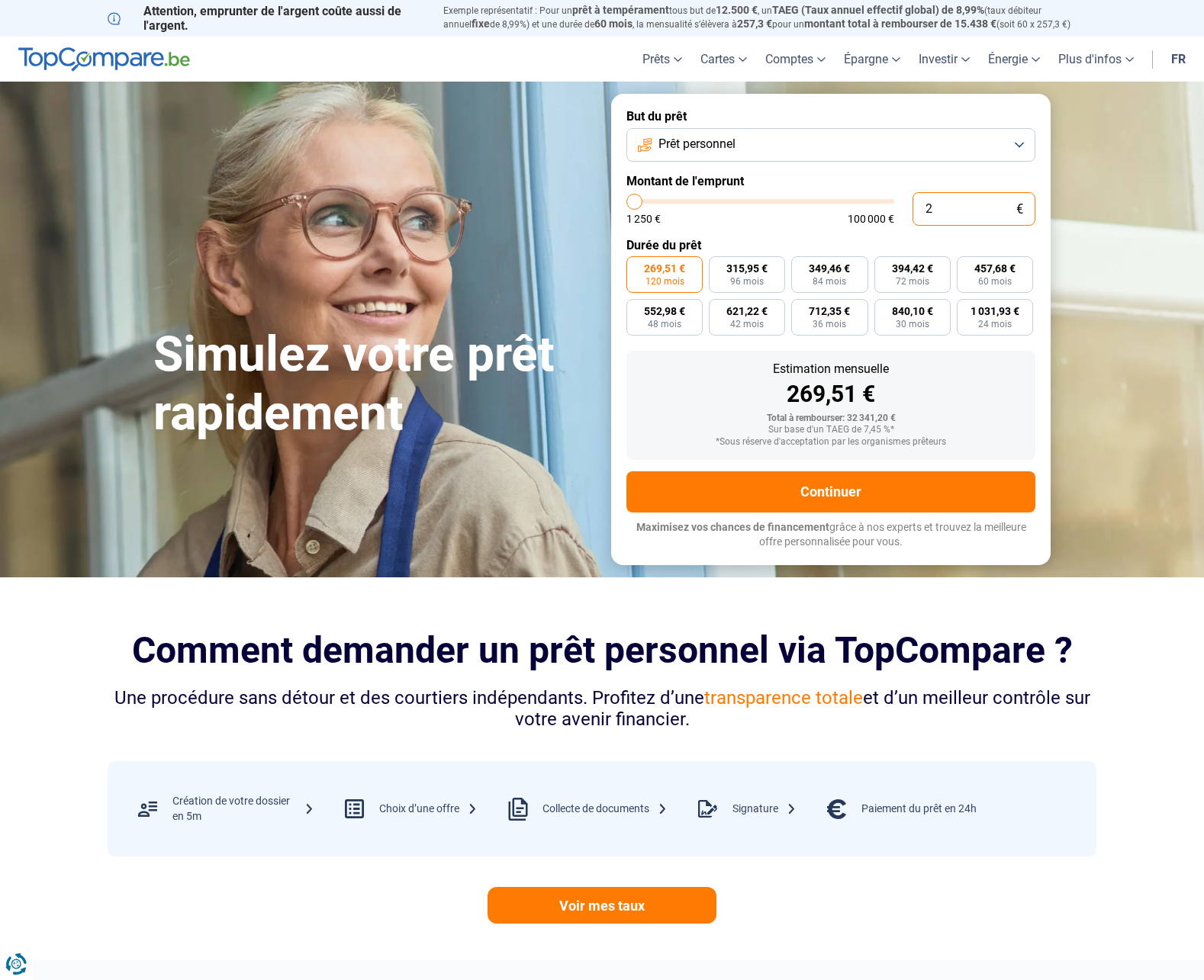
type input "0"
type input "1250"
type input "1"
type input "1250"
type input "15"
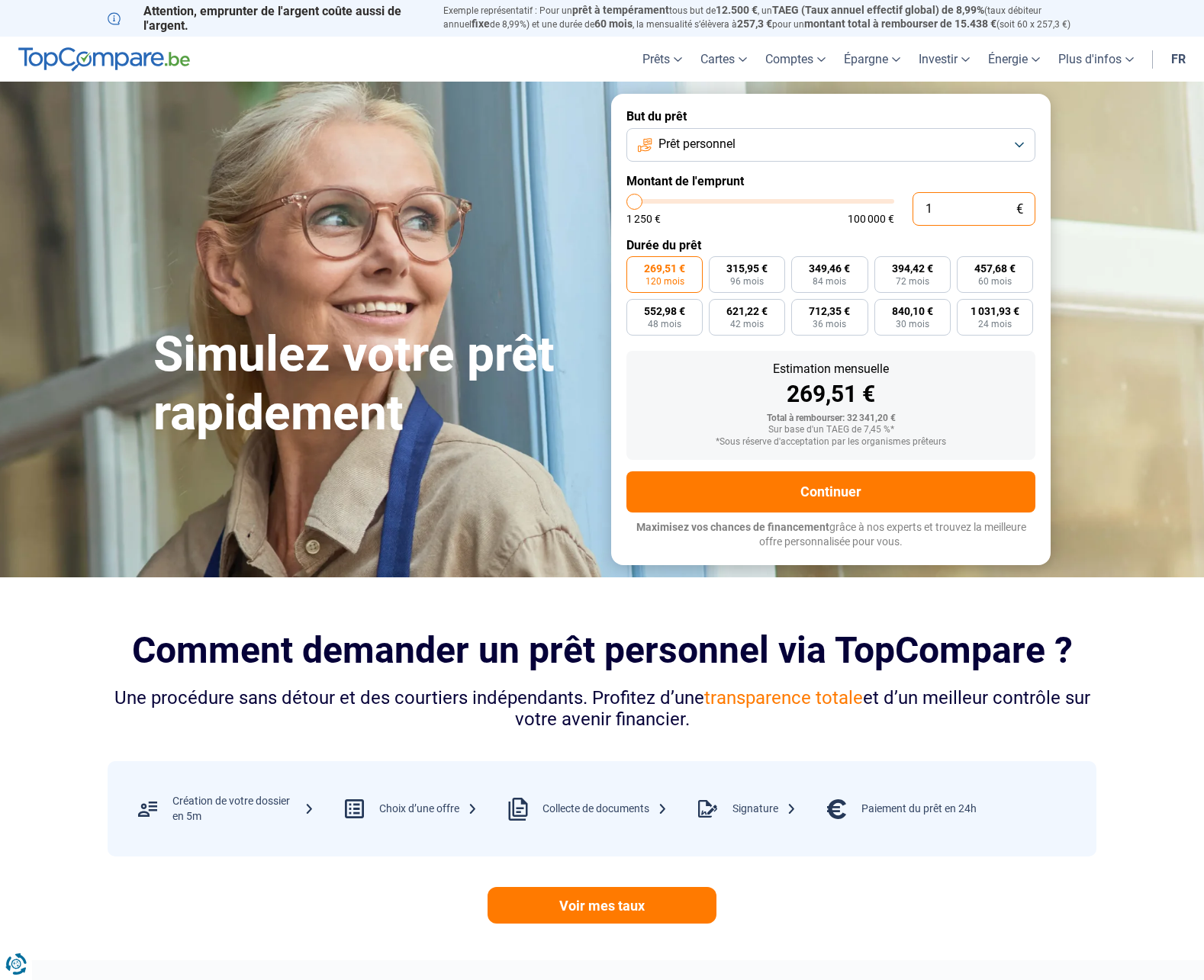
type input "1250"
type input "150"
type input "1250"
type input "1 500"
type input "1500"
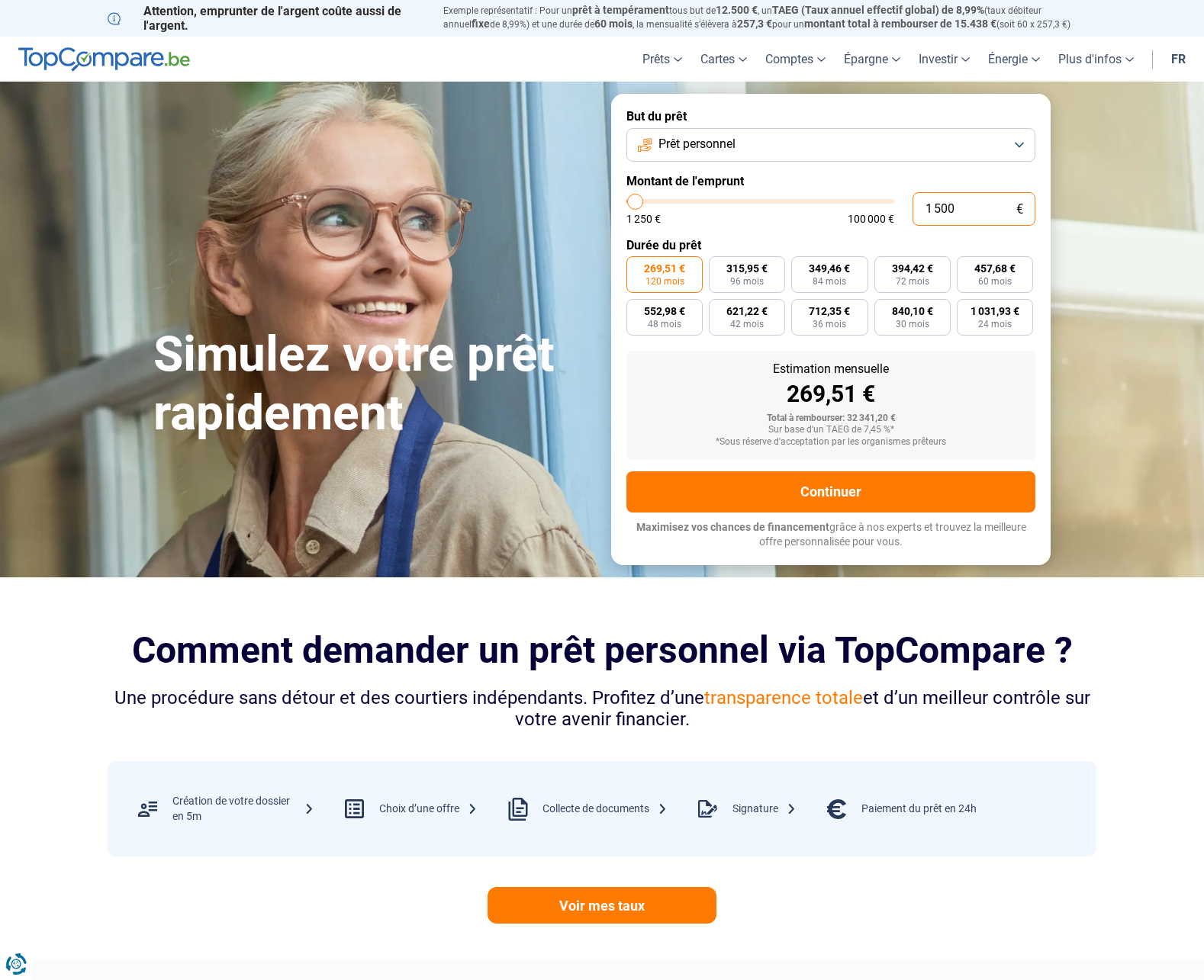
type input "15 000"
type input "15000"
radio input "true"
type input "15 000"
